Goal: Task Accomplishment & Management: Use online tool/utility

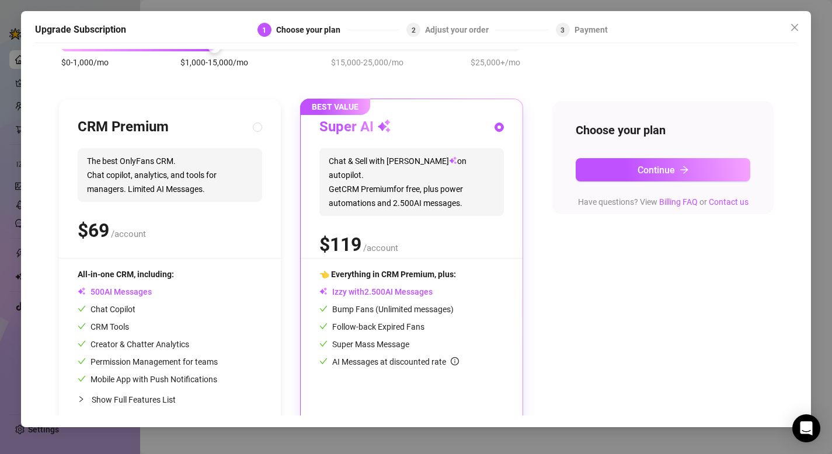
scroll to position [89, 0]
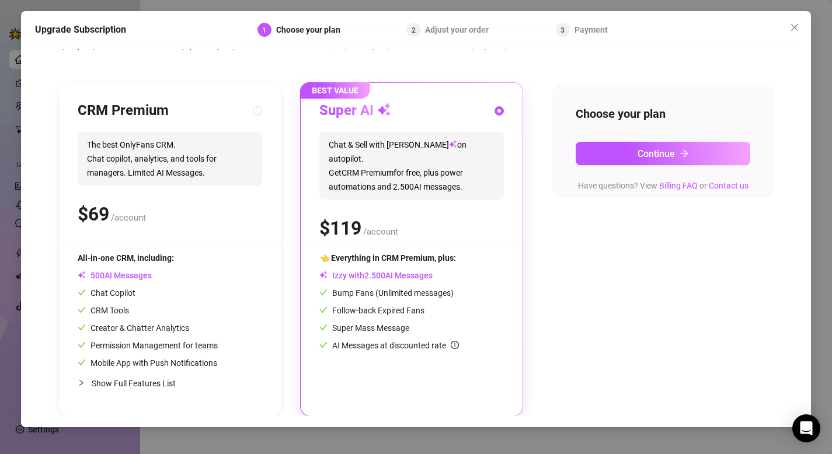
click at [349, 217] on span "1" at bounding box center [345, 228] width 11 height 23
click at [682, 149] on icon "arrow-right" at bounding box center [684, 153] width 9 height 9
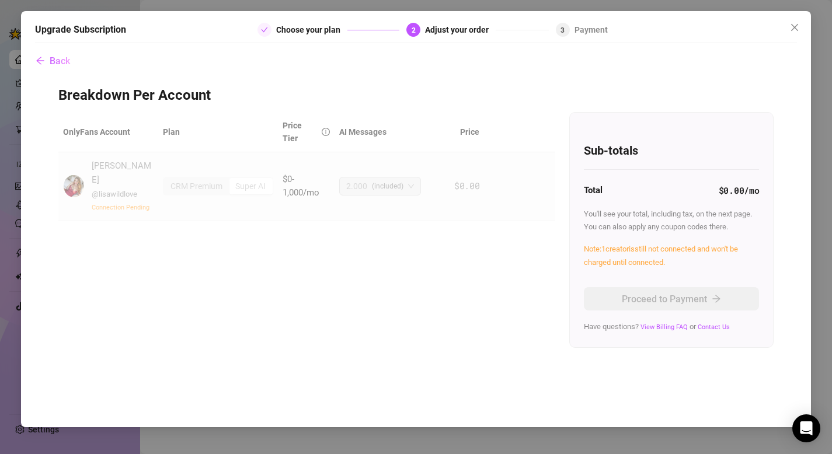
scroll to position [0, 0]
click at [795, 29] on icon "close" at bounding box center [794, 27] width 9 height 9
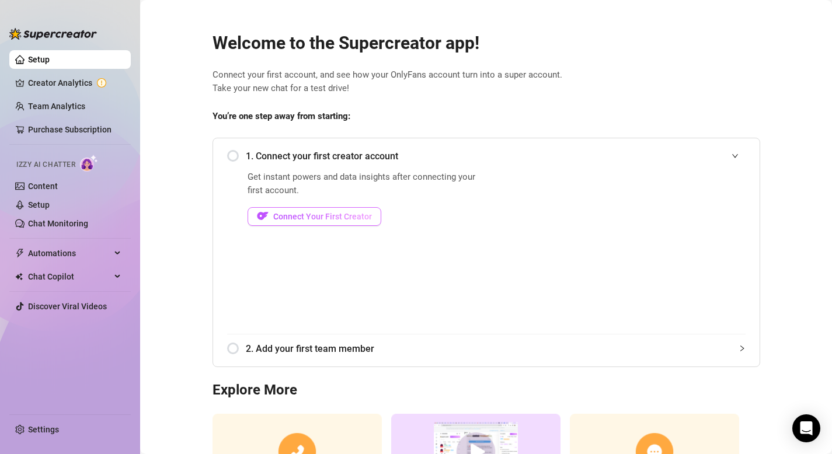
click at [318, 217] on span "Connect Your First Creator" at bounding box center [322, 216] width 99 height 9
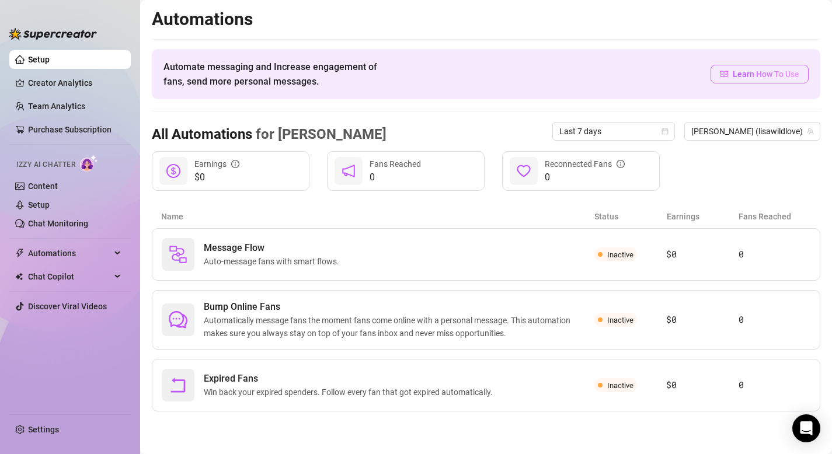
click at [756, 76] on span "Learn How To Use" at bounding box center [766, 74] width 67 height 13
click at [48, 224] on link "Chat Monitoring" at bounding box center [58, 223] width 60 height 9
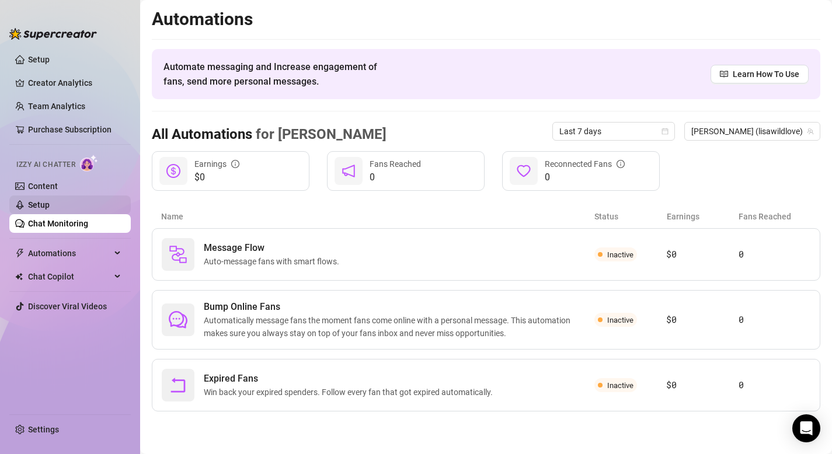
click at [46, 202] on link "Setup" at bounding box center [39, 204] width 22 height 9
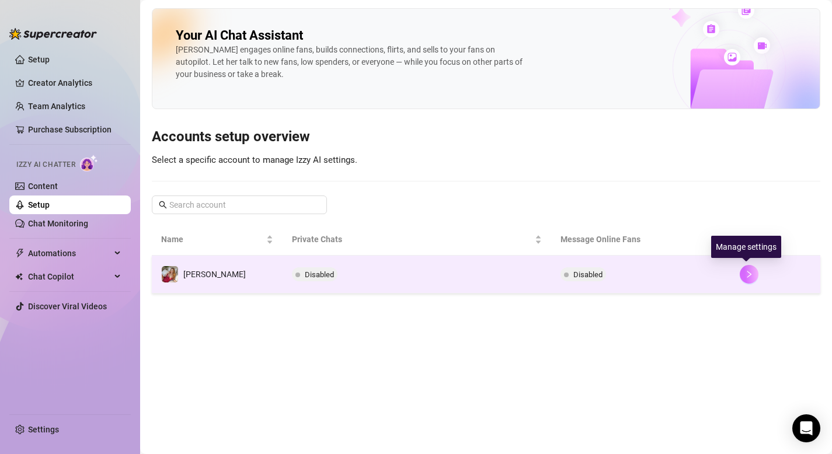
click at [749, 272] on icon "right" at bounding box center [749, 274] width 8 height 8
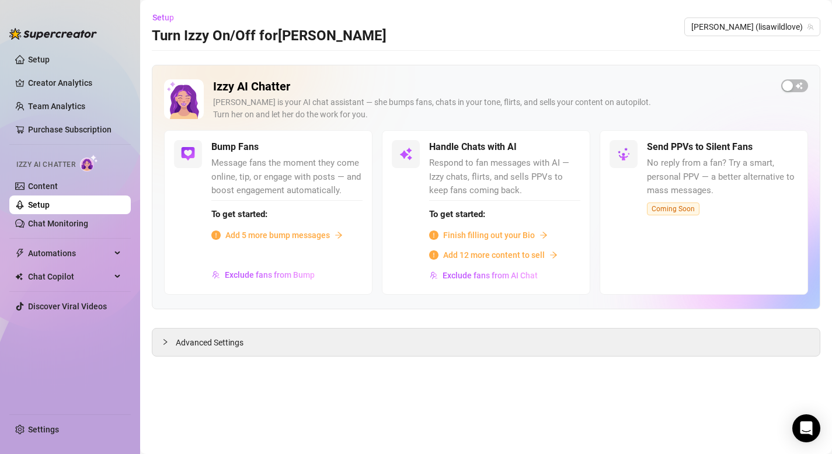
click at [332, 234] on div "Add 5 more bump messages" at bounding box center [286, 235] width 151 height 13
click at [230, 340] on span "Advanced Settings" at bounding box center [210, 342] width 68 height 13
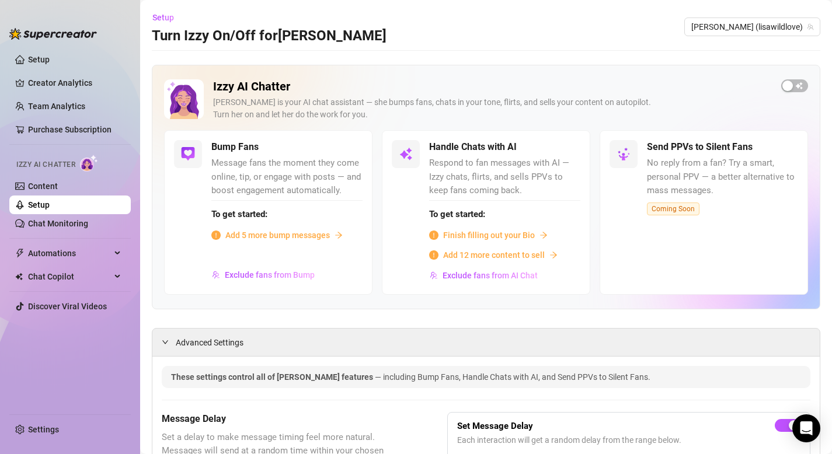
click at [260, 235] on span "Add 5 more bump messages" at bounding box center [277, 235] width 105 height 13
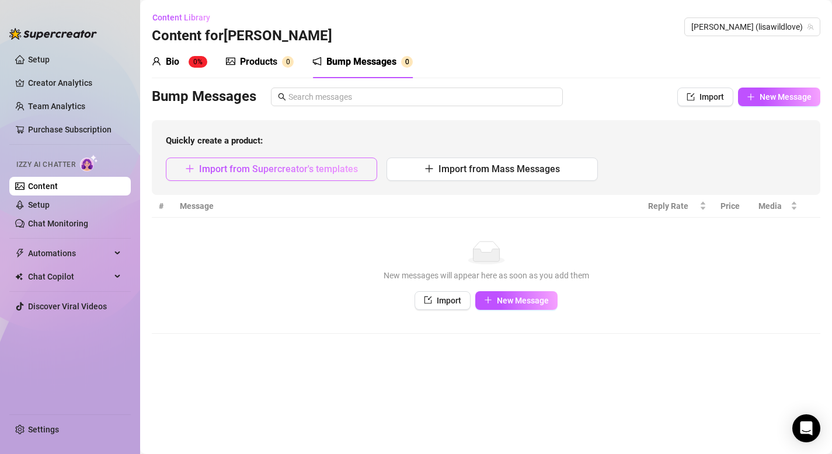
click at [319, 171] on span "Import from Supercreator's templates" at bounding box center [278, 169] width 159 height 11
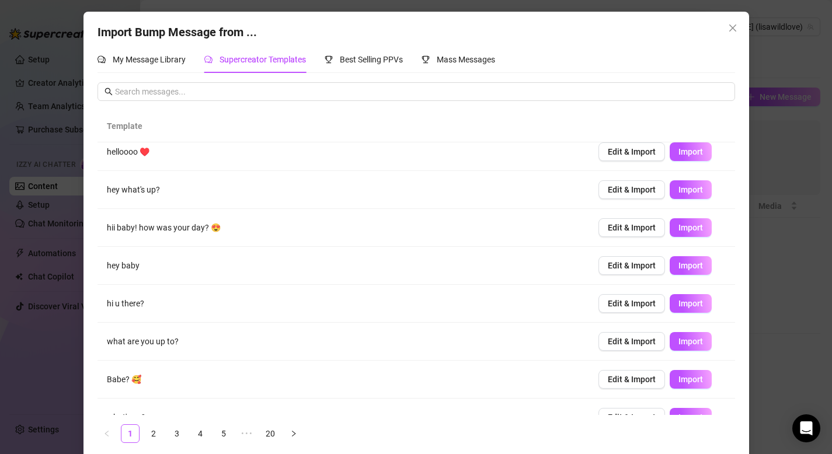
scroll to position [107, 0]
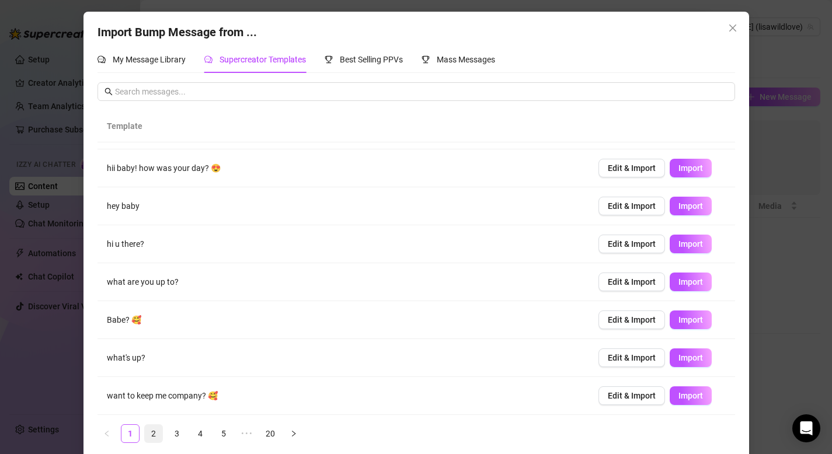
click at [149, 434] on link "2" at bounding box center [154, 434] width 18 height 18
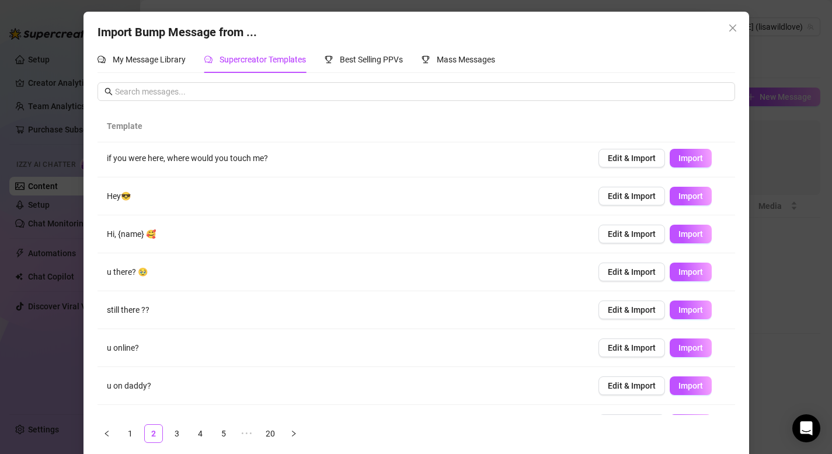
scroll to position [0, 0]
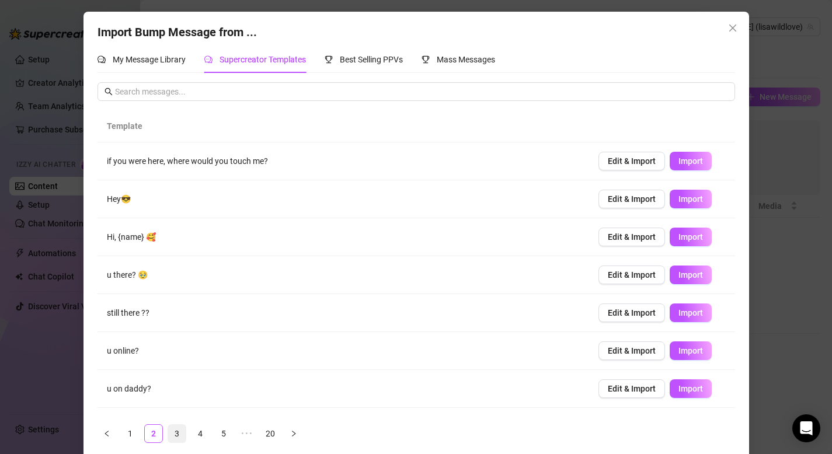
click at [175, 431] on link "3" at bounding box center [177, 434] width 18 height 18
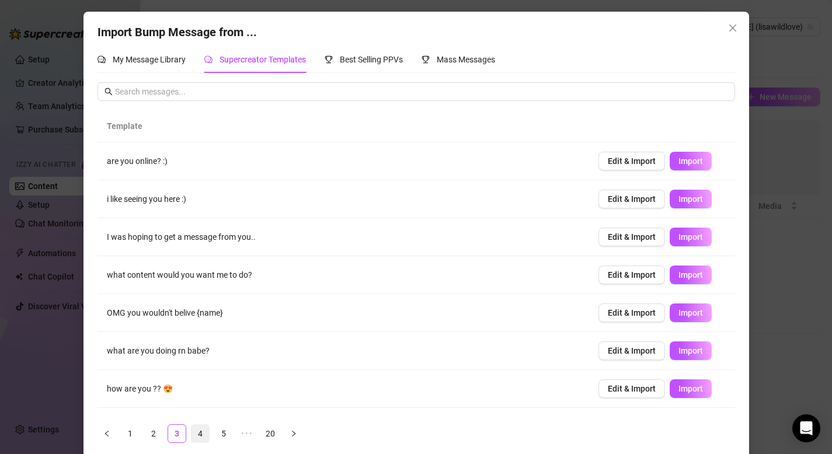
click at [203, 432] on link "4" at bounding box center [201, 434] width 18 height 18
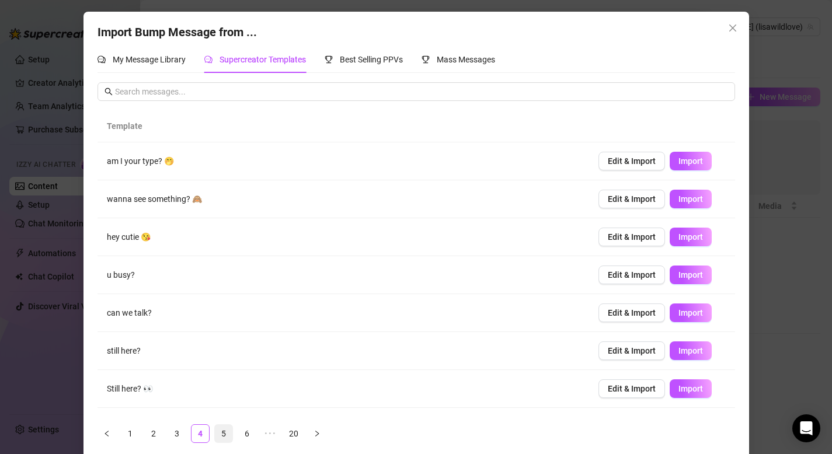
click at [227, 431] on link "5" at bounding box center [224, 434] width 18 height 18
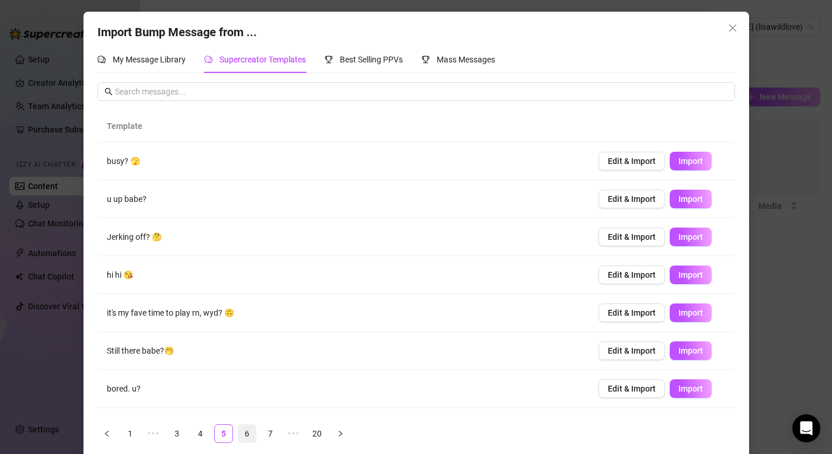
click at [243, 432] on link "6" at bounding box center [247, 434] width 18 height 18
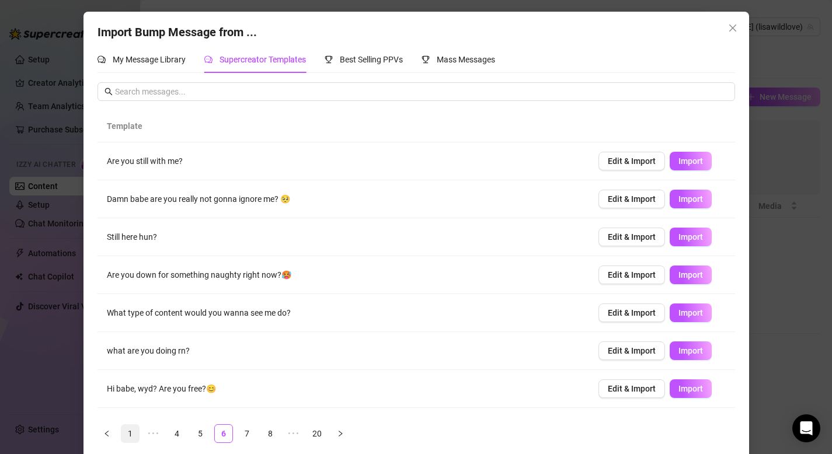
click at [127, 432] on link "1" at bounding box center [130, 434] width 18 height 18
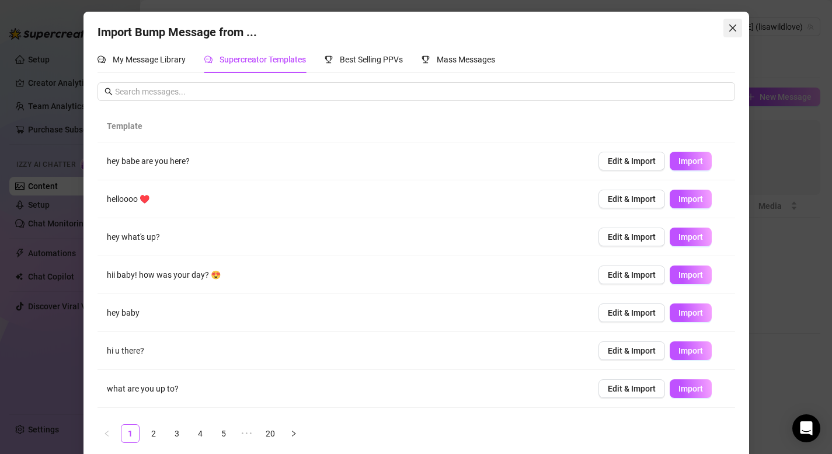
click at [735, 27] on icon "close" at bounding box center [732, 27] width 9 height 9
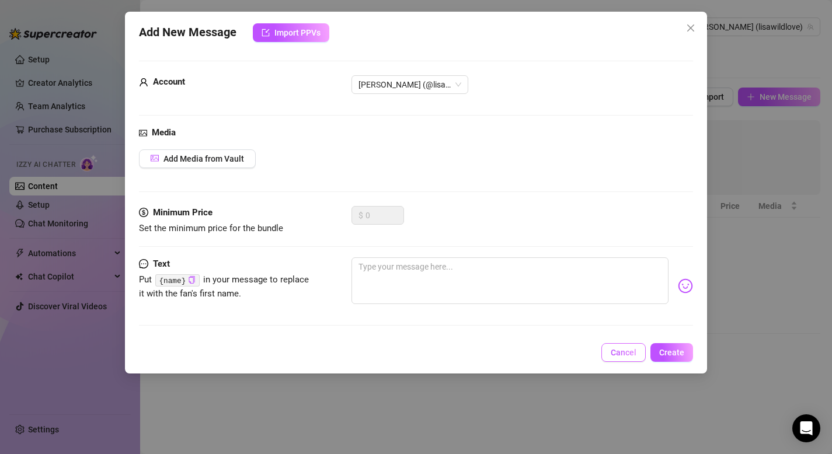
click at [617, 350] on span "Cancel" at bounding box center [624, 352] width 26 height 9
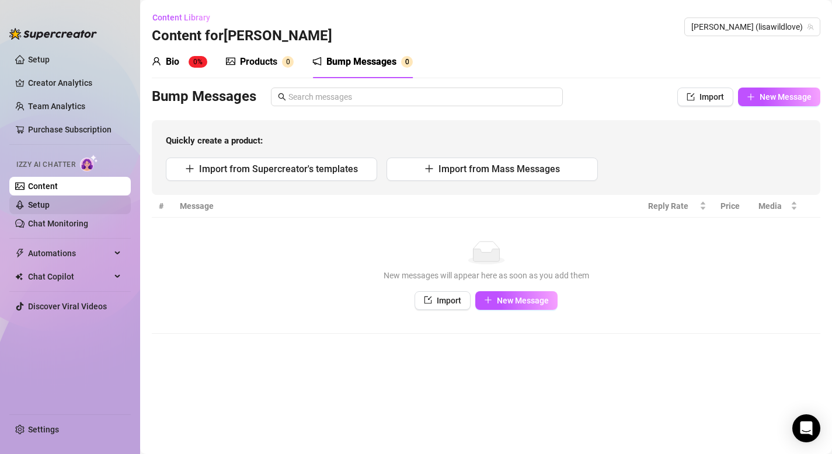
click at [50, 203] on link "Setup" at bounding box center [39, 204] width 22 height 9
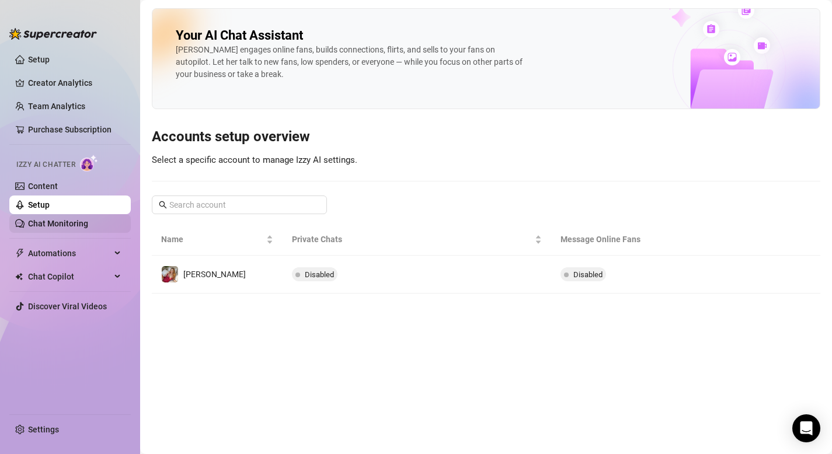
click at [55, 222] on link "Chat Monitoring" at bounding box center [58, 223] width 60 height 9
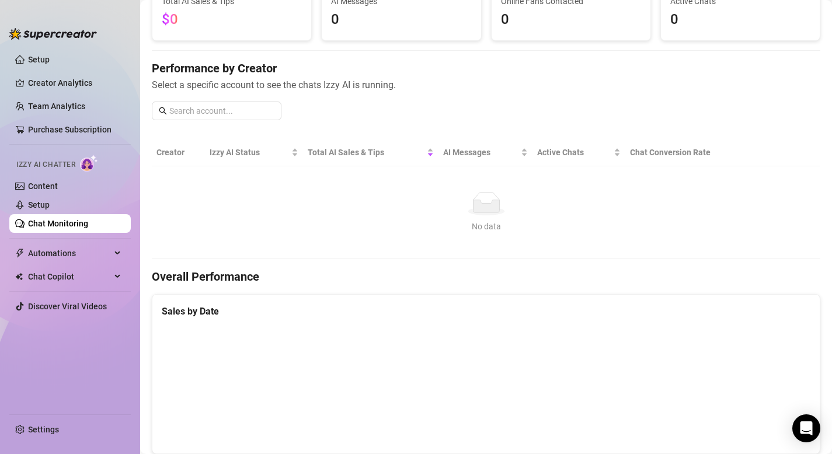
scroll to position [102, 0]
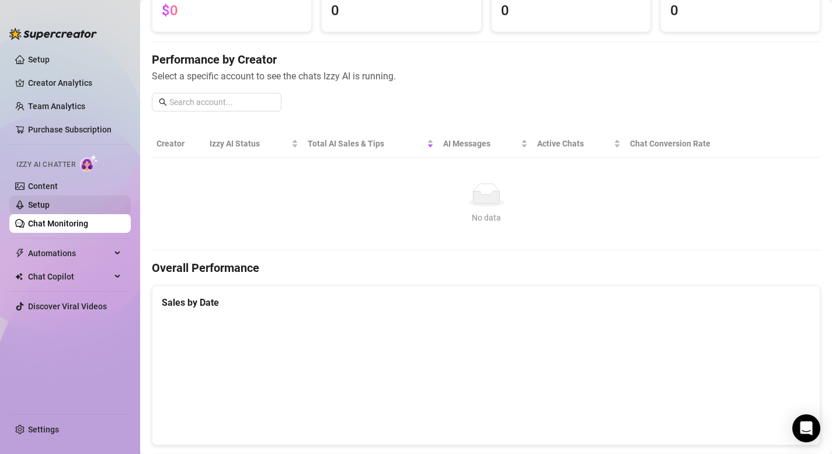
click at [45, 202] on link "Setup" at bounding box center [39, 204] width 22 height 9
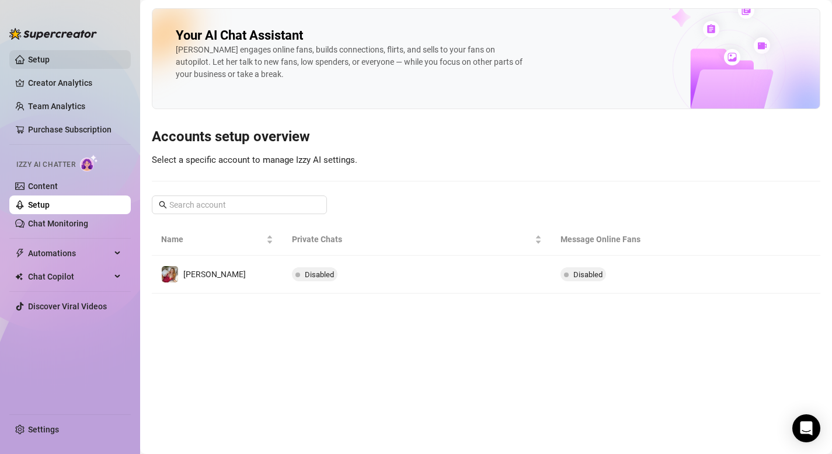
click at [33, 55] on link "Setup" at bounding box center [39, 59] width 22 height 9
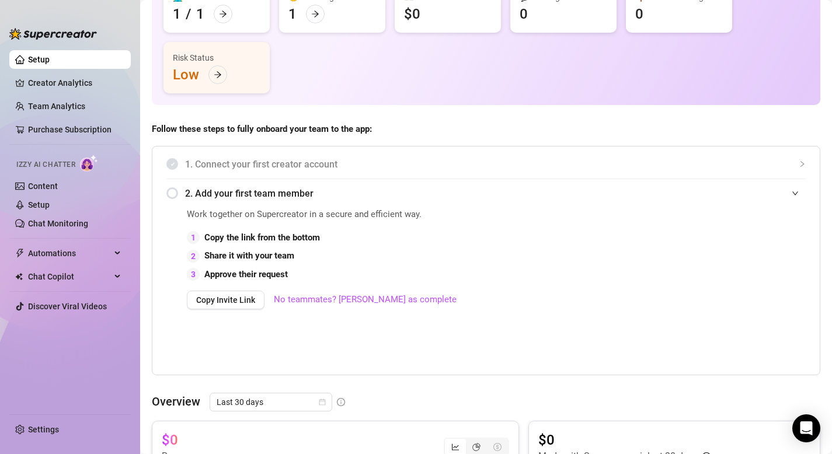
scroll to position [130, 0]
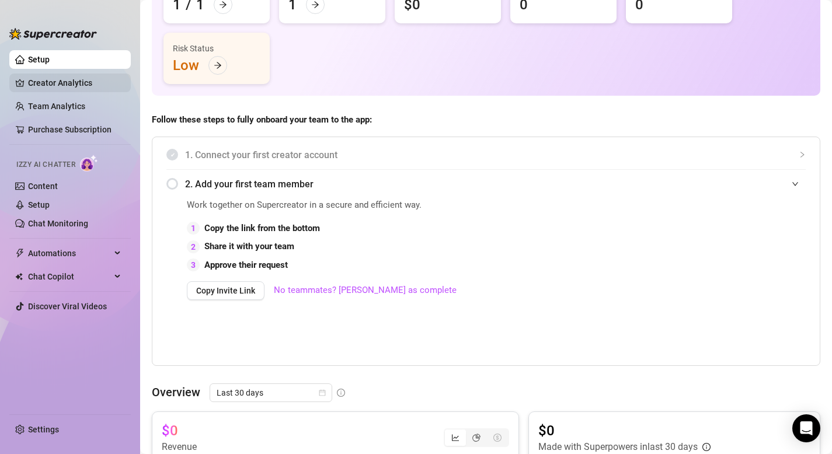
click at [68, 75] on link "Creator Analytics" at bounding box center [74, 83] width 93 height 19
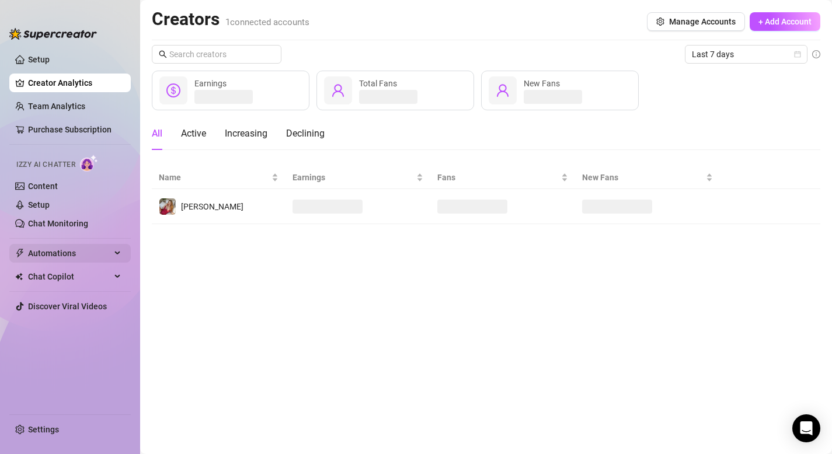
click at [54, 252] on span "Automations" at bounding box center [69, 253] width 83 height 19
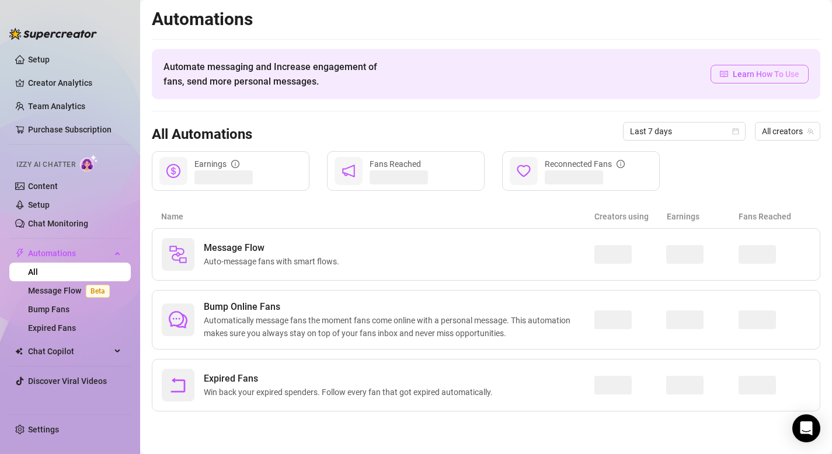
click at [771, 72] on span "Learn How To Use" at bounding box center [766, 74] width 67 height 13
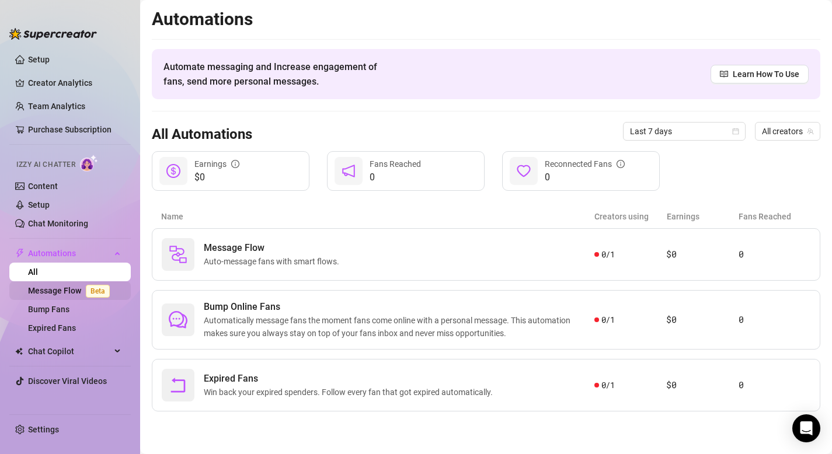
click at [77, 291] on link "Message Flow Beta" at bounding box center [71, 290] width 86 height 9
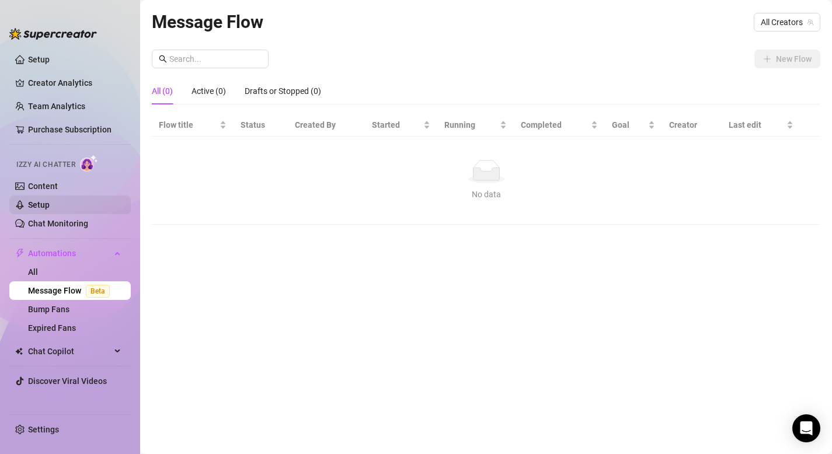
click at [44, 206] on link "Setup" at bounding box center [39, 204] width 22 height 9
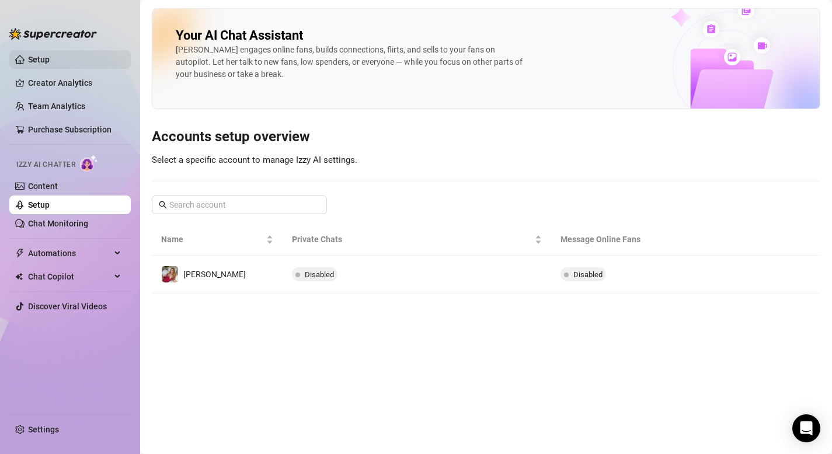
click at [44, 55] on link "Setup" at bounding box center [39, 59] width 22 height 9
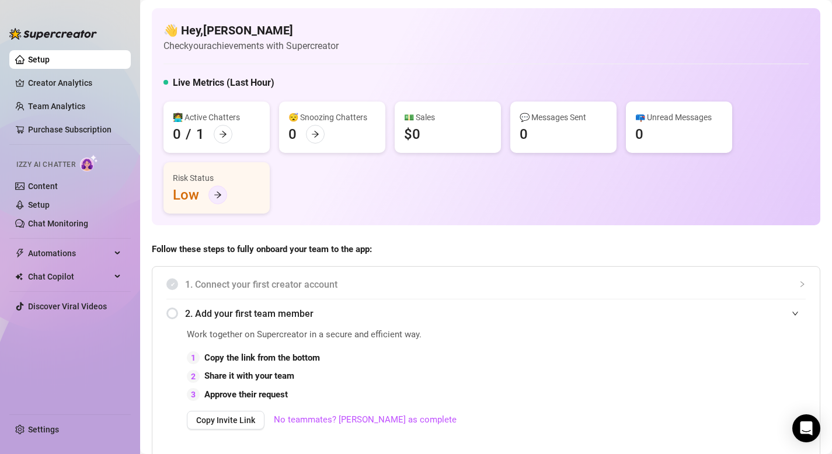
click at [216, 198] on icon "arrow-right" at bounding box center [218, 195] width 8 height 8
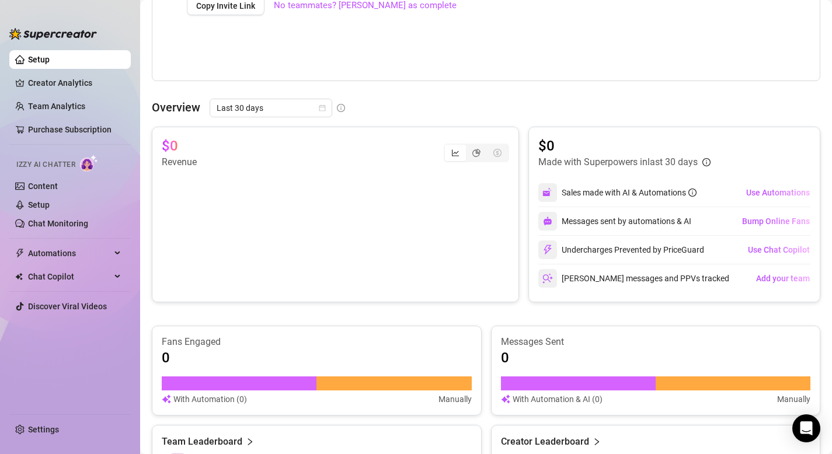
scroll to position [719, 0]
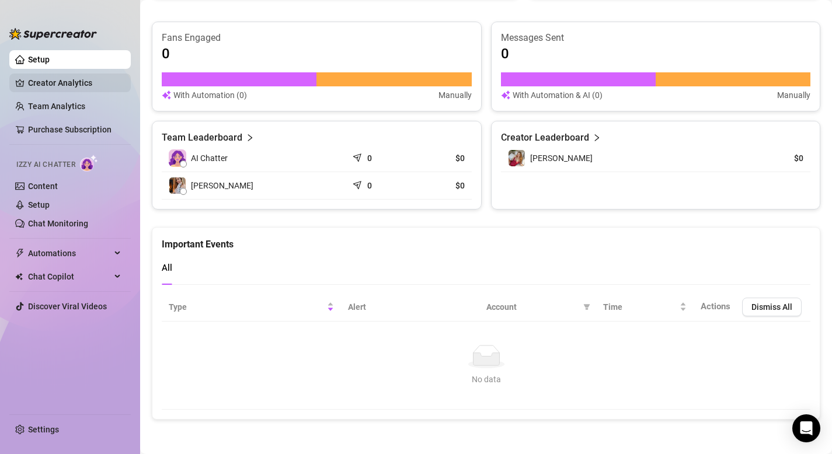
click at [68, 80] on link "Creator Analytics" at bounding box center [74, 83] width 93 height 19
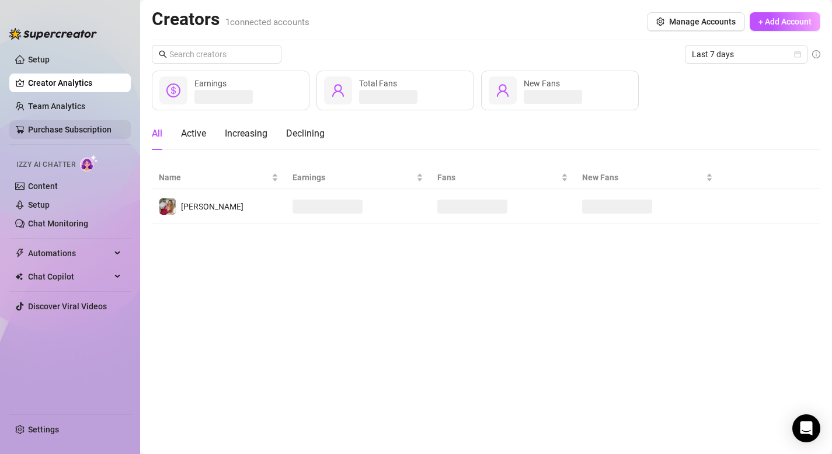
click at [75, 126] on link "Purchase Subscription" at bounding box center [70, 129] width 84 height 9
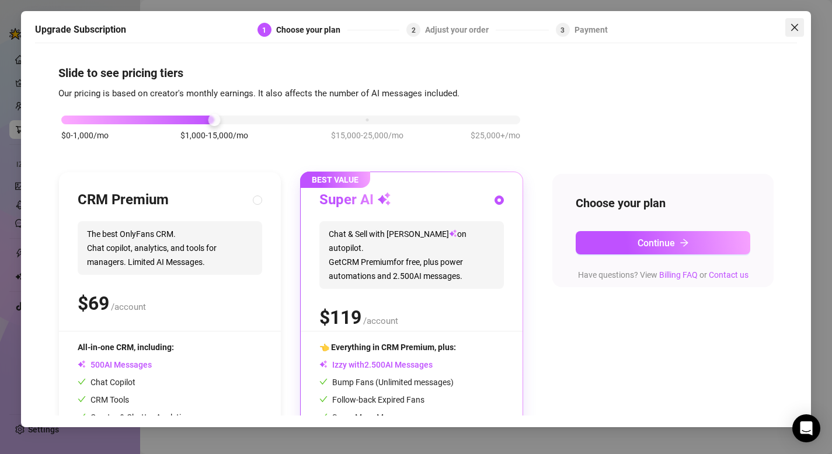
click at [798, 27] on icon "close" at bounding box center [794, 27] width 9 height 9
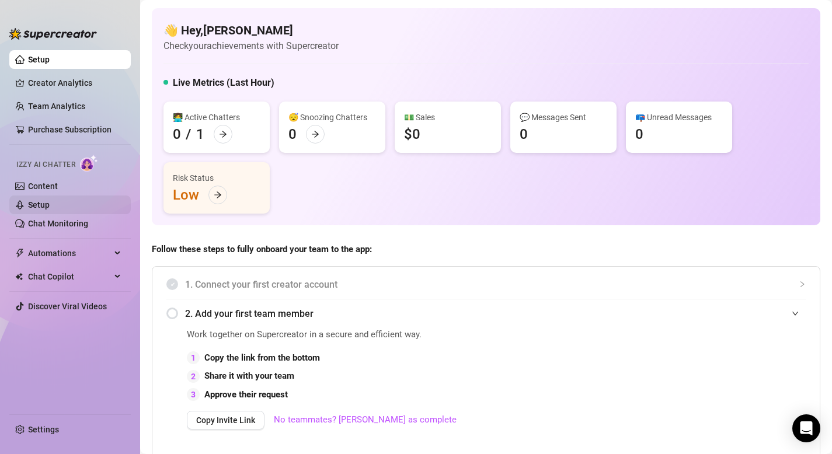
click at [43, 204] on link "Setup" at bounding box center [39, 204] width 22 height 9
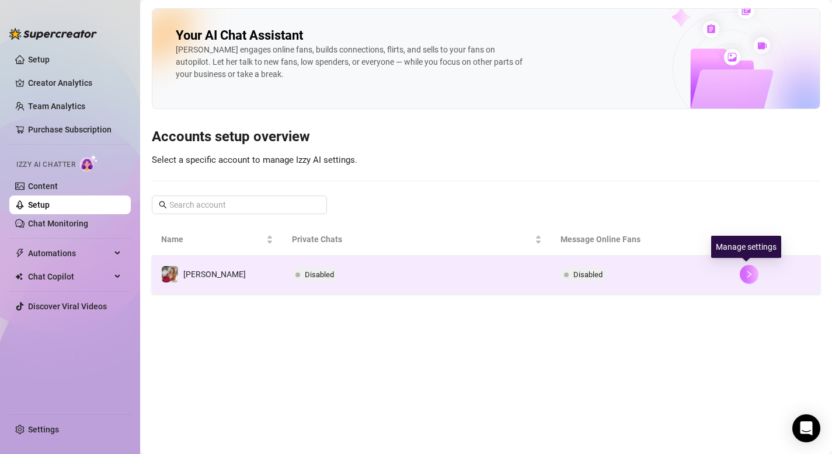
click at [749, 269] on button "button" at bounding box center [749, 274] width 19 height 19
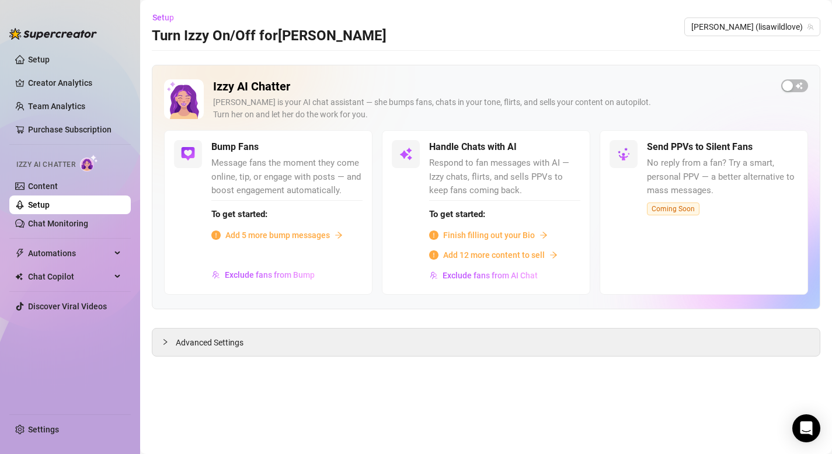
click at [308, 235] on span "Add 5 more bump messages" at bounding box center [277, 235] width 105 height 13
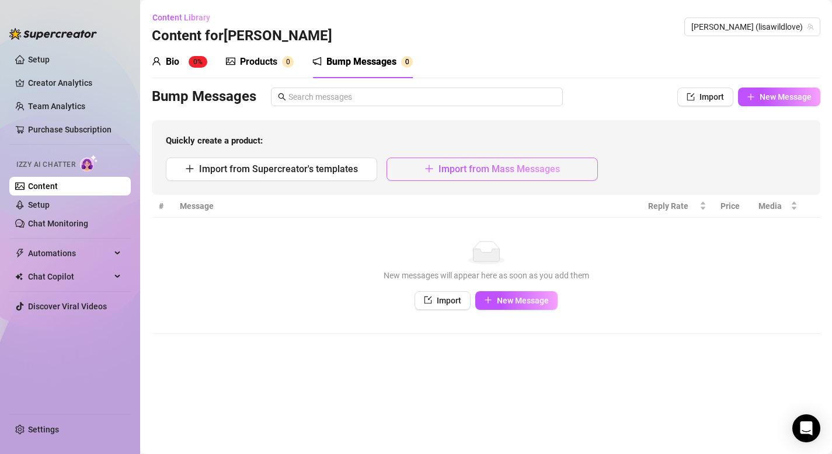
click at [468, 171] on span "Import from Mass Messages" at bounding box center [499, 169] width 121 height 11
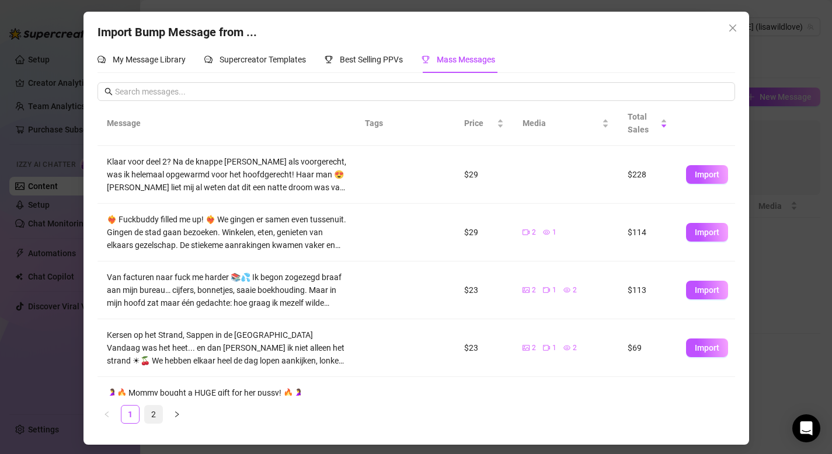
click at [153, 415] on link "2" at bounding box center [154, 415] width 18 height 18
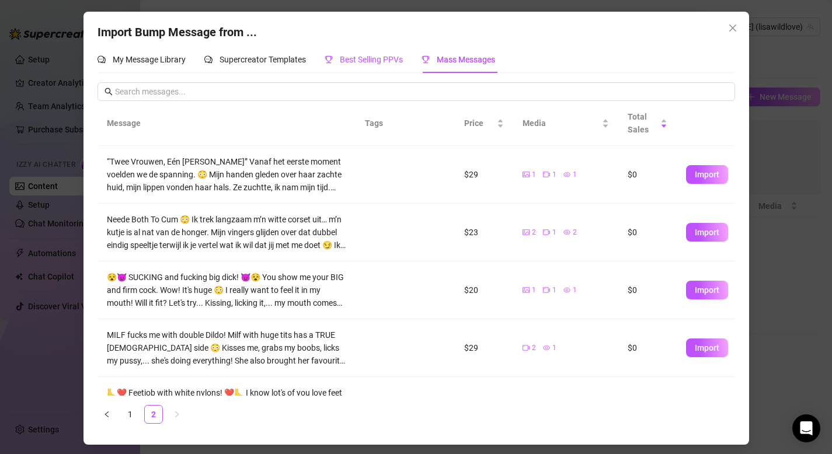
click at [382, 58] on span "Best Selling PPVs" at bounding box center [371, 59] width 63 height 9
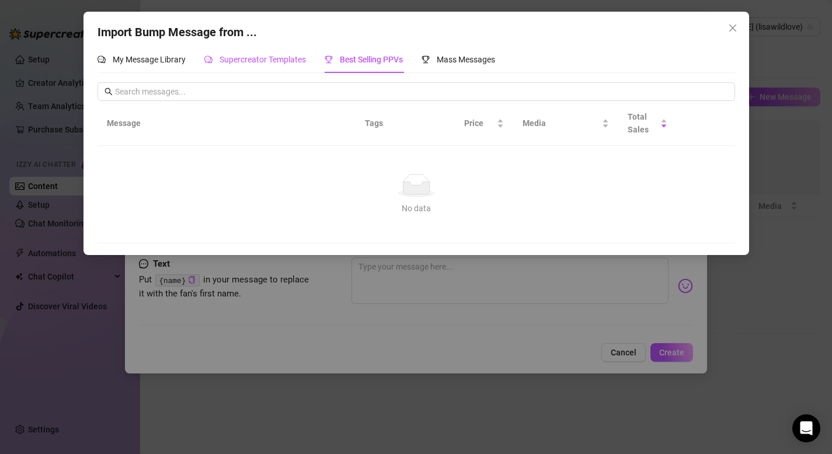
click at [292, 61] on span "Supercreator Templates" at bounding box center [263, 59] width 86 height 9
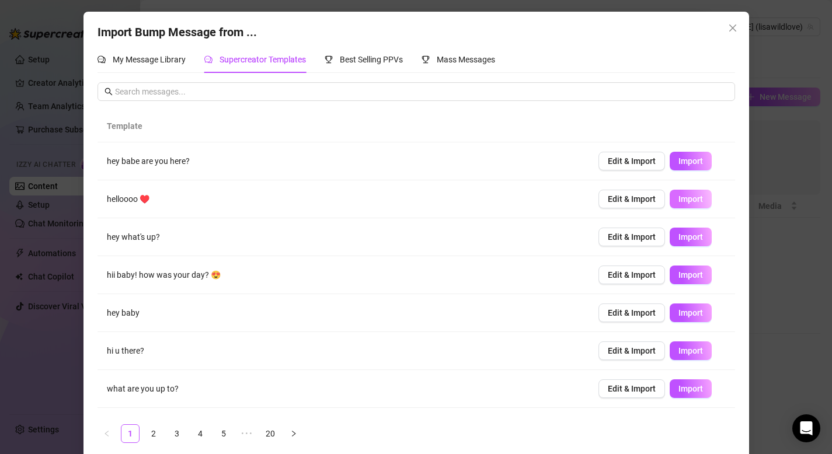
click at [697, 203] on span "Import" at bounding box center [691, 198] width 25 height 9
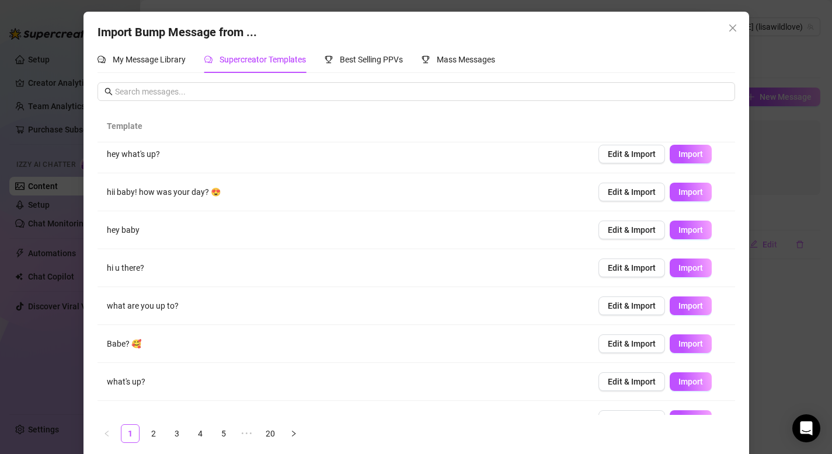
scroll to position [107, 0]
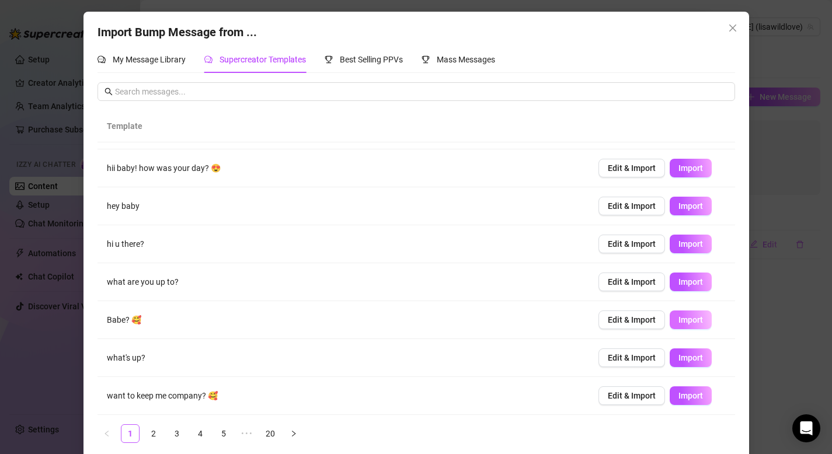
click at [692, 318] on span "Import" at bounding box center [691, 319] width 25 height 9
click at [152, 433] on link "2" at bounding box center [154, 434] width 18 height 18
click at [178, 437] on link "3" at bounding box center [177, 434] width 18 height 18
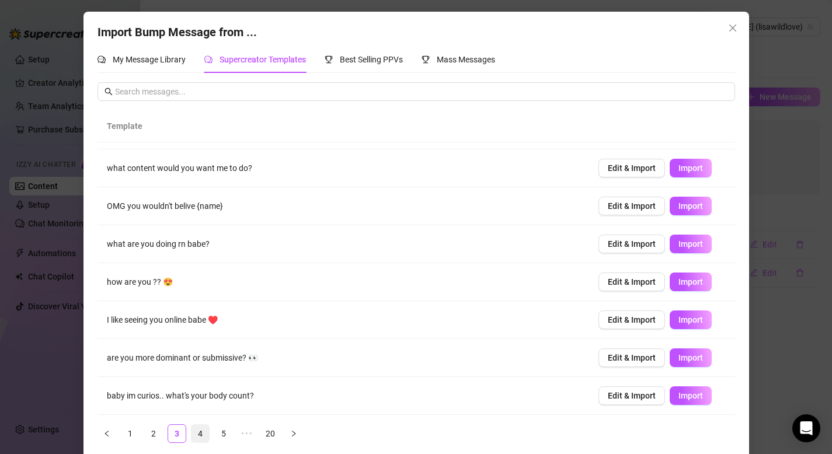
click at [203, 436] on link "4" at bounding box center [201, 434] width 18 height 18
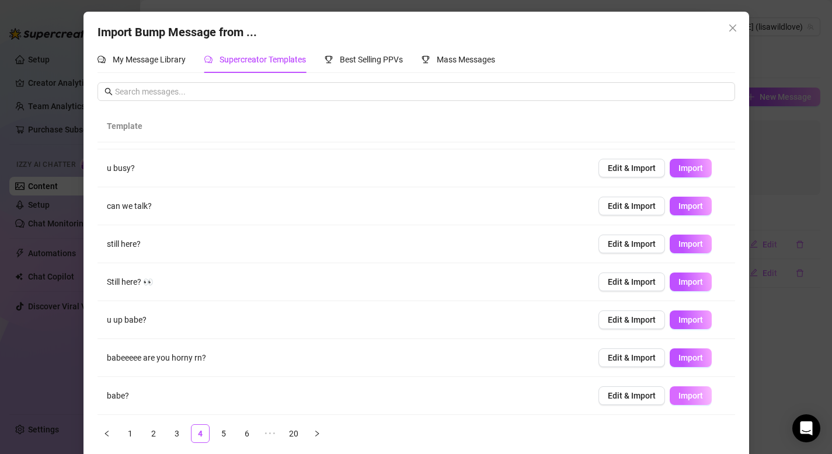
click at [702, 396] on span "Import" at bounding box center [691, 395] width 25 height 9
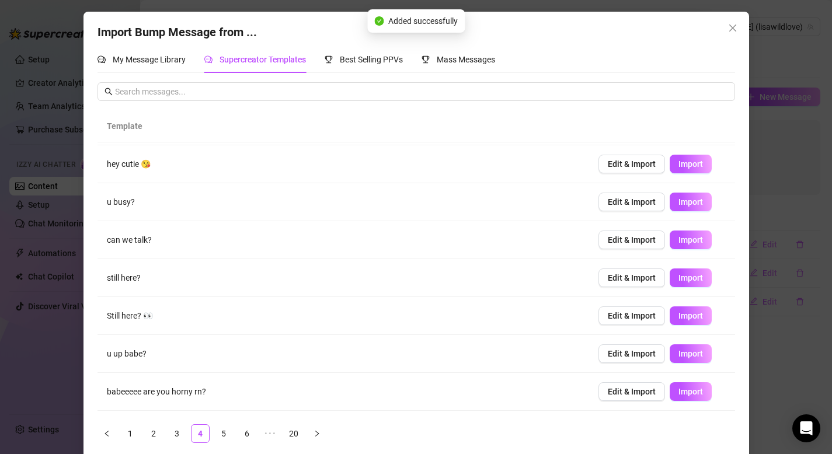
scroll to position [76, 0]
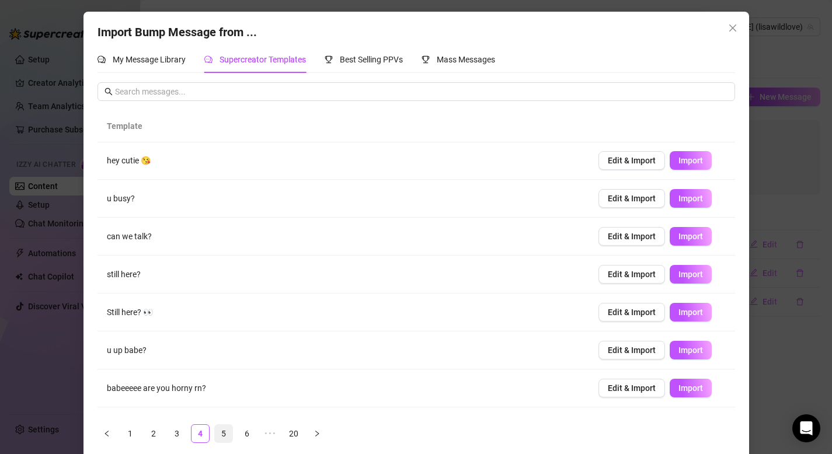
click at [222, 435] on link "5" at bounding box center [224, 434] width 18 height 18
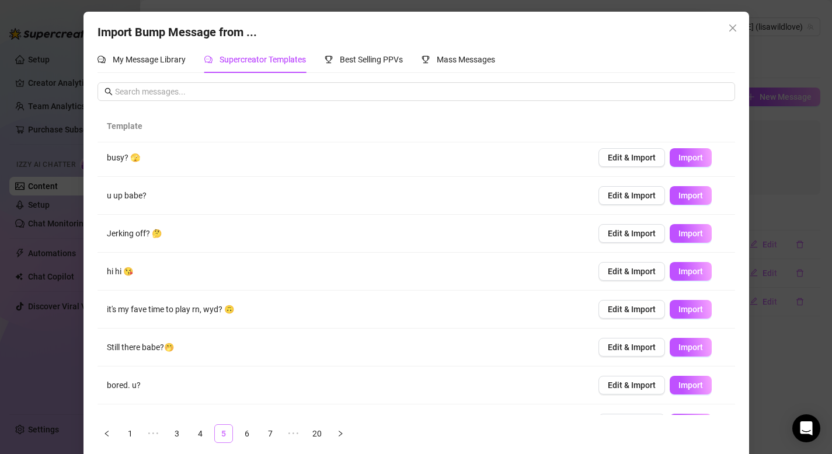
scroll to position [0, 0]
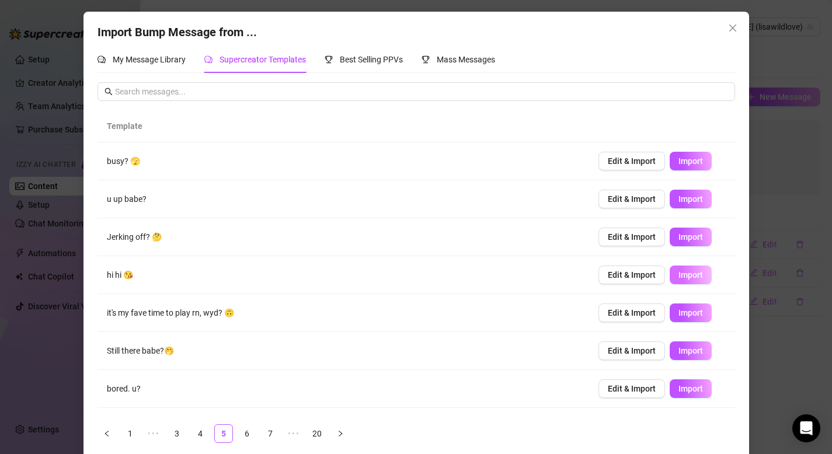
click at [694, 273] on span "Import" at bounding box center [691, 274] width 25 height 9
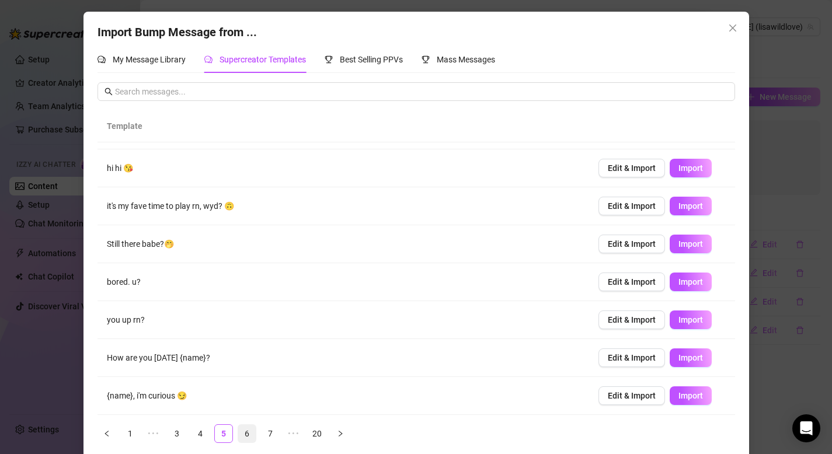
click at [242, 433] on link "6" at bounding box center [247, 434] width 18 height 18
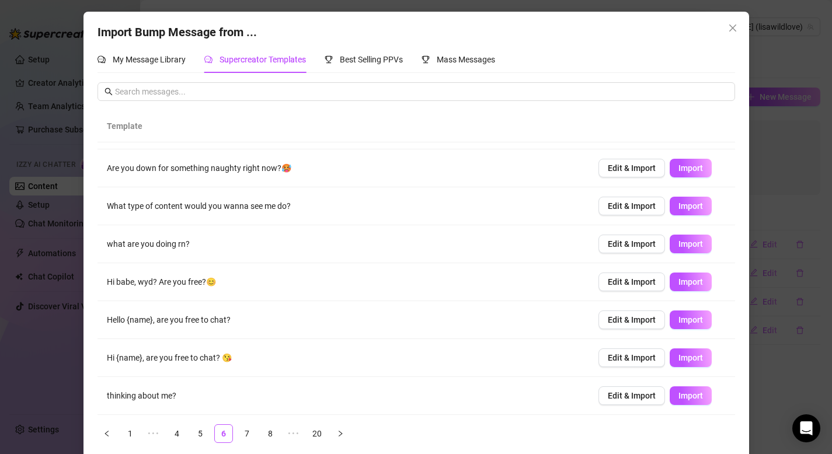
scroll to position [106, 0]
click at [248, 431] on link "7" at bounding box center [247, 434] width 18 height 18
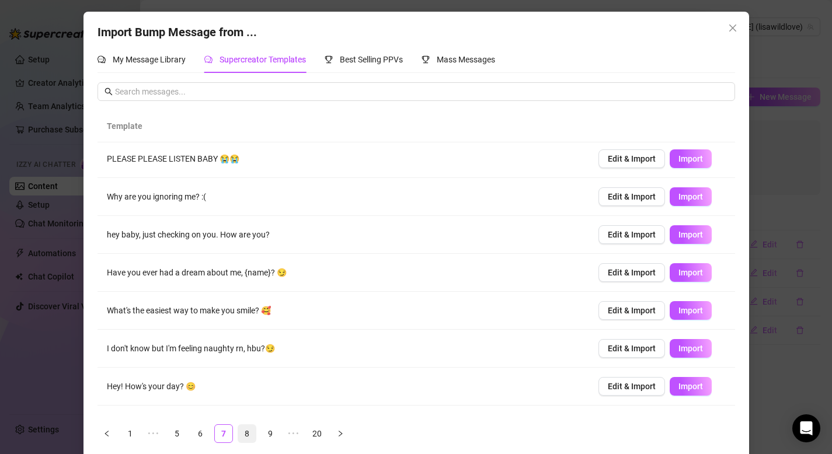
scroll to position [0, 0]
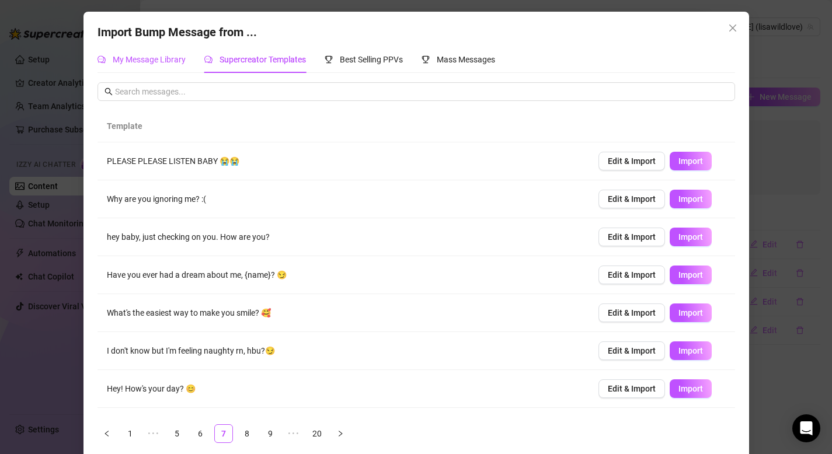
click at [161, 60] on span "My Message Library" at bounding box center [149, 59] width 73 height 9
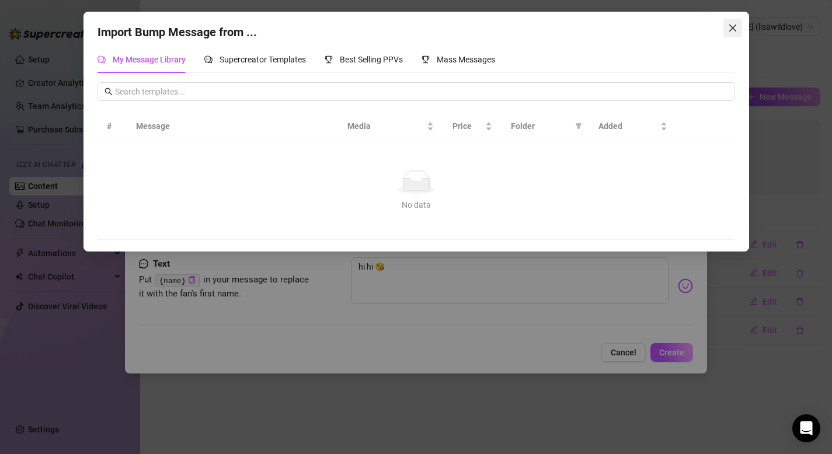
click at [731, 24] on icon "close" at bounding box center [732, 27] width 9 height 9
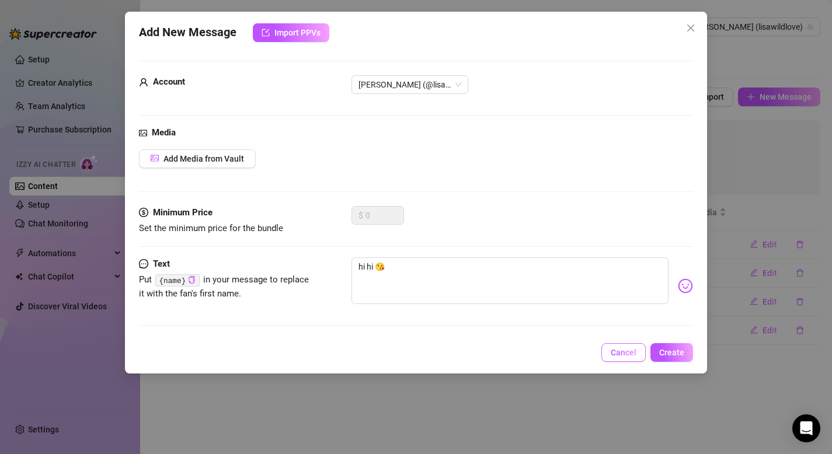
click at [617, 355] on span "Cancel" at bounding box center [624, 352] width 26 height 9
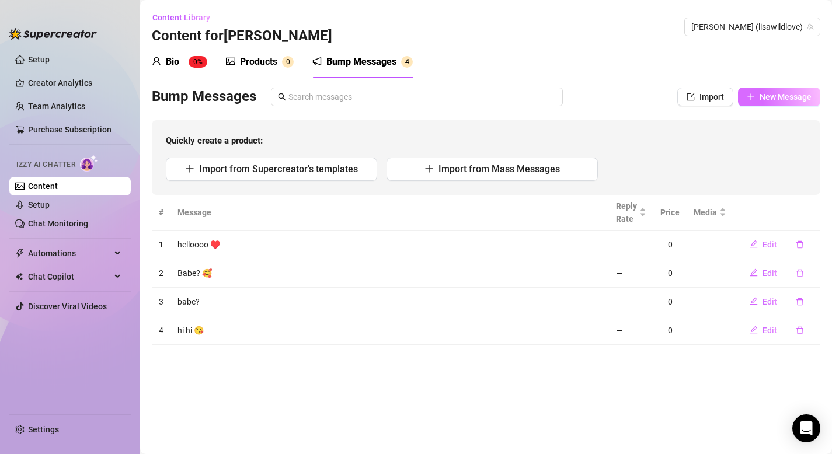
click at [774, 98] on span "New Message" at bounding box center [786, 96] width 52 height 9
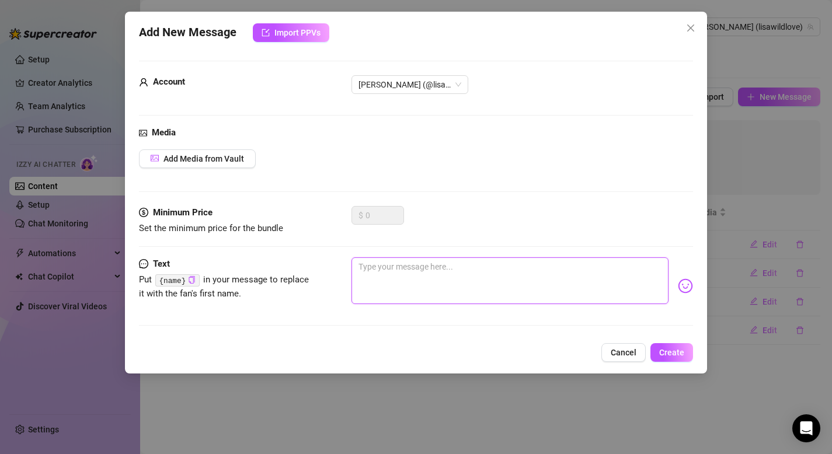
click at [394, 270] on textarea at bounding box center [511, 281] width 318 height 47
click at [689, 291] on img at bounding box center [685, 286] width 15 height 15
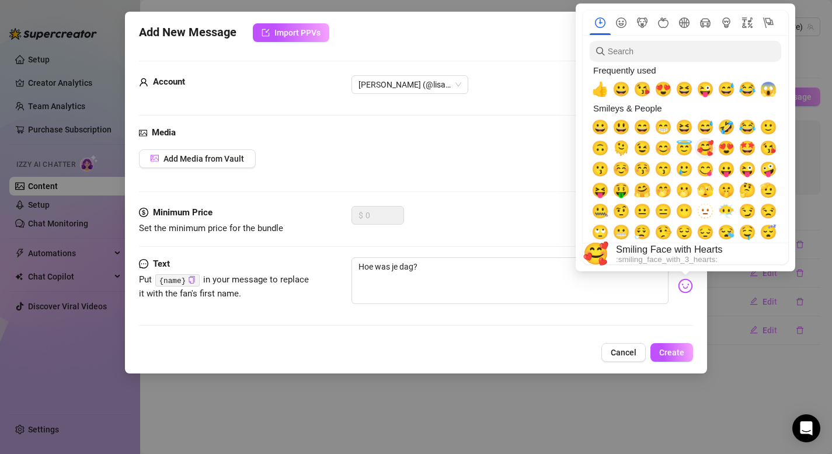
click at [710, 146] on span "🥰" at bounding box center [706, 148] width 18 height 16
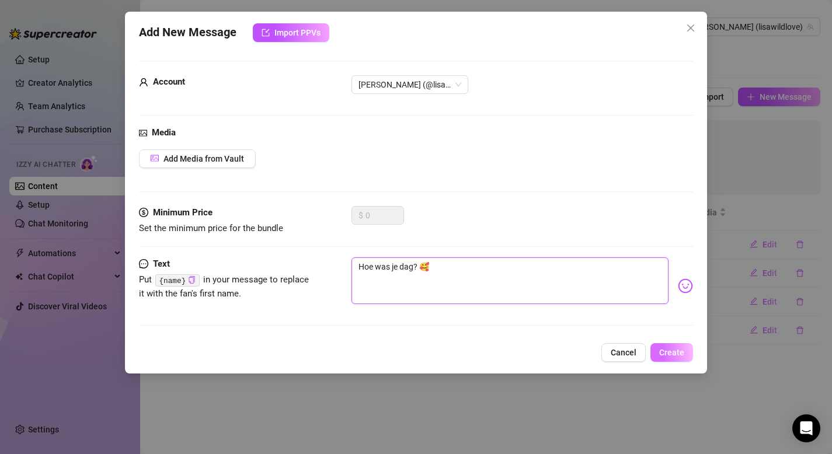
type textarea "Hoe was je dag? 🥰"
click at [671, 354] on span "Create" at bounding box center [671, 352] width 25 height 9
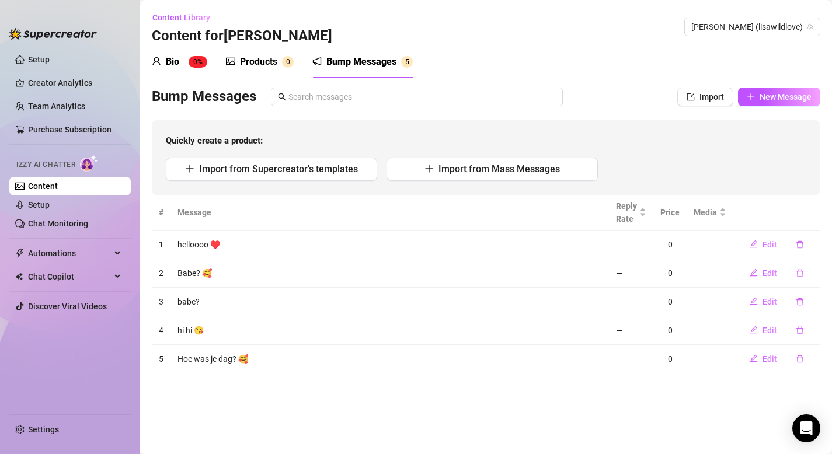
click at [196, 58] on sup "0%" at bounding box center [198, 62] width 19 height 12
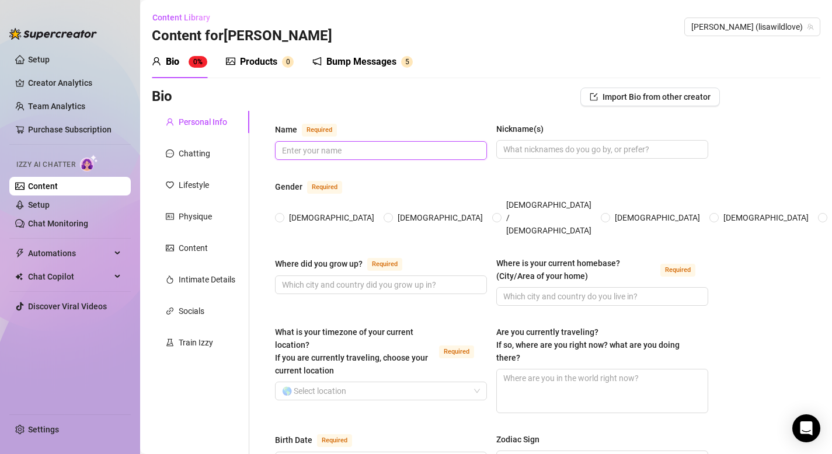
click at [368, 152] on input "Name Required" at bounding box center [380, 150] width 196 height 13
type input "[PERSON_NAME]"
